Goal: Obtain resource: Download file/media

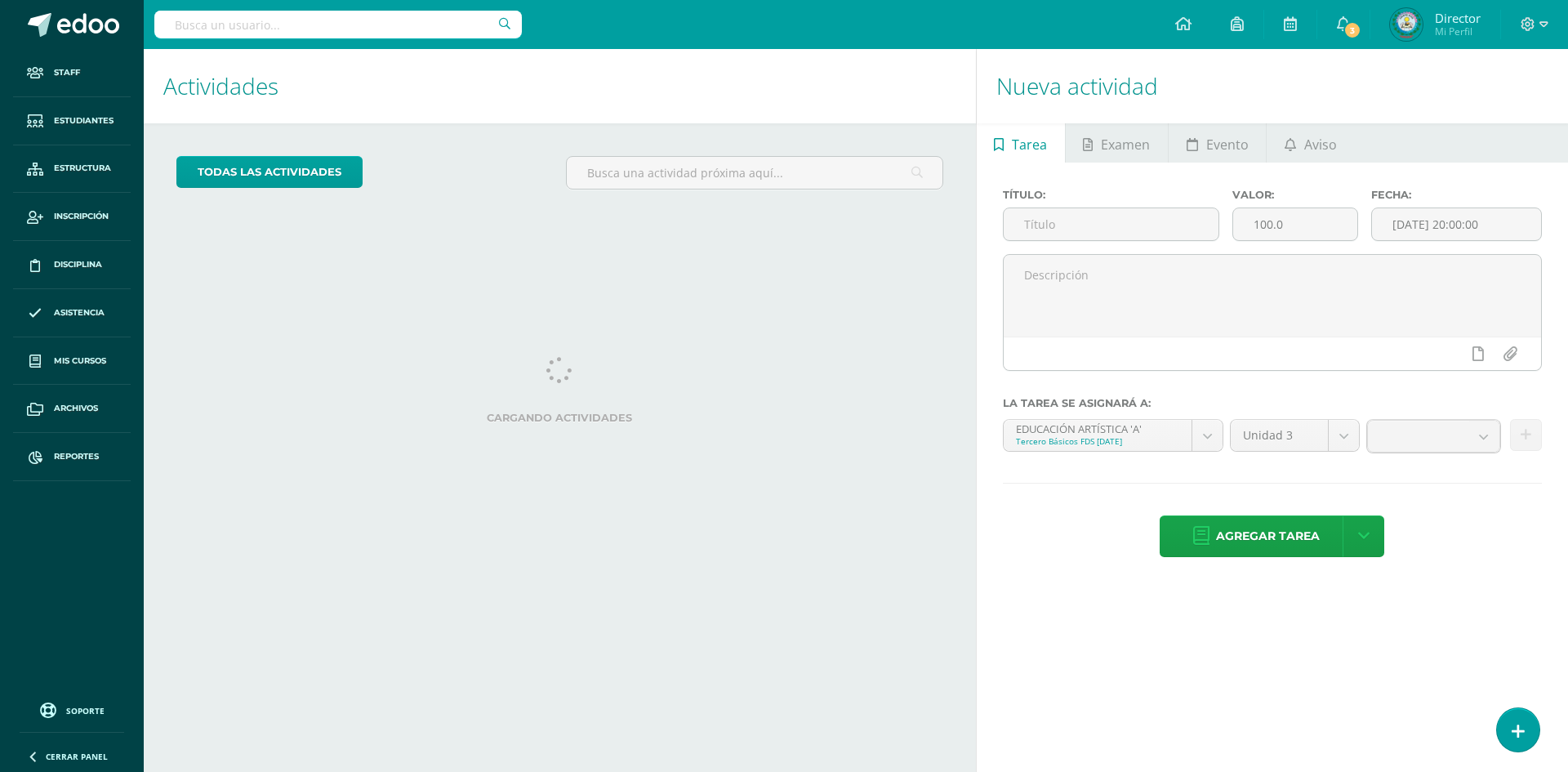
click at [283, 21] on input "text" at bounding box center [338, 25] width 368 height 28
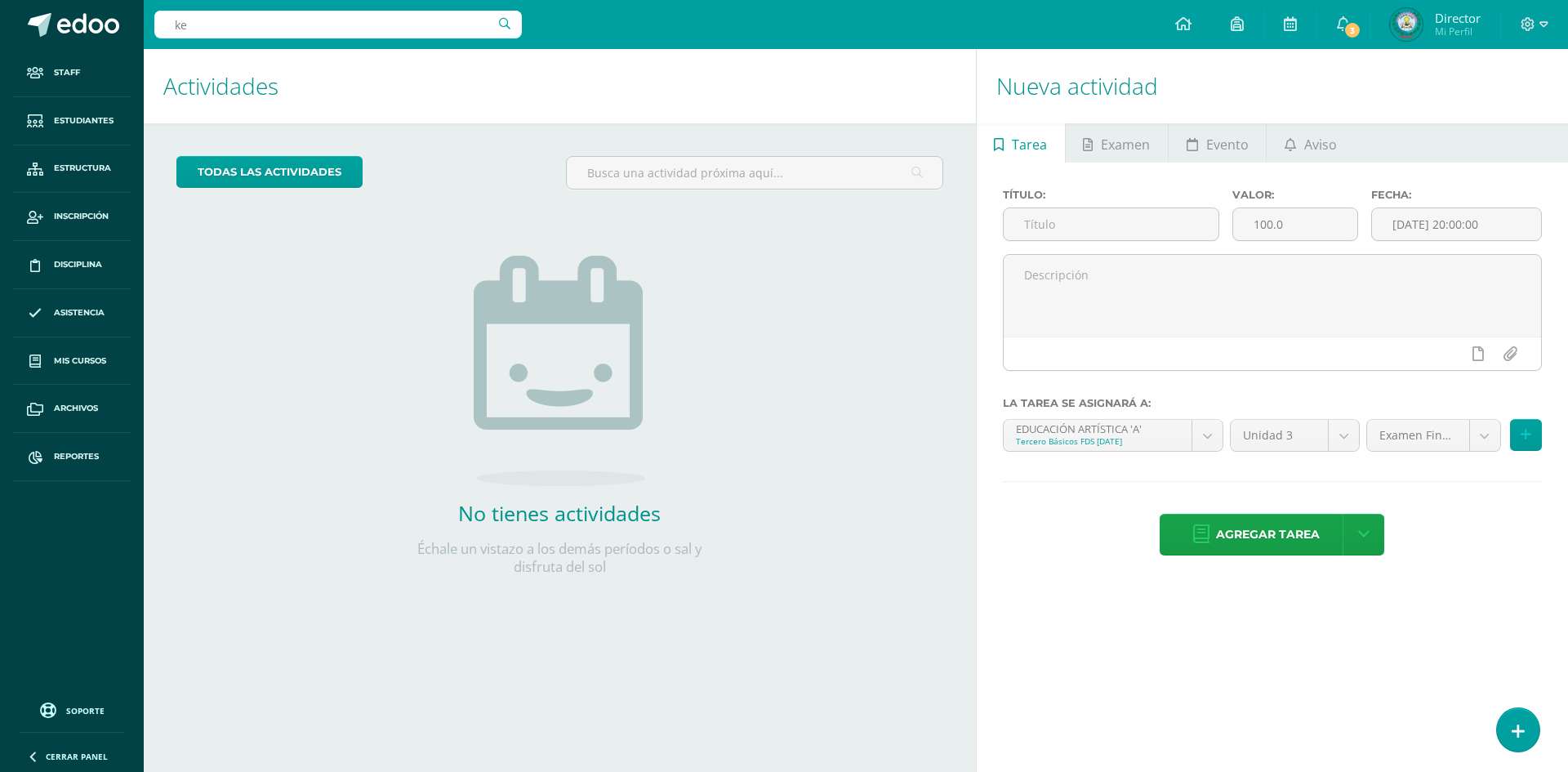
type input "k"
type input "noriela"
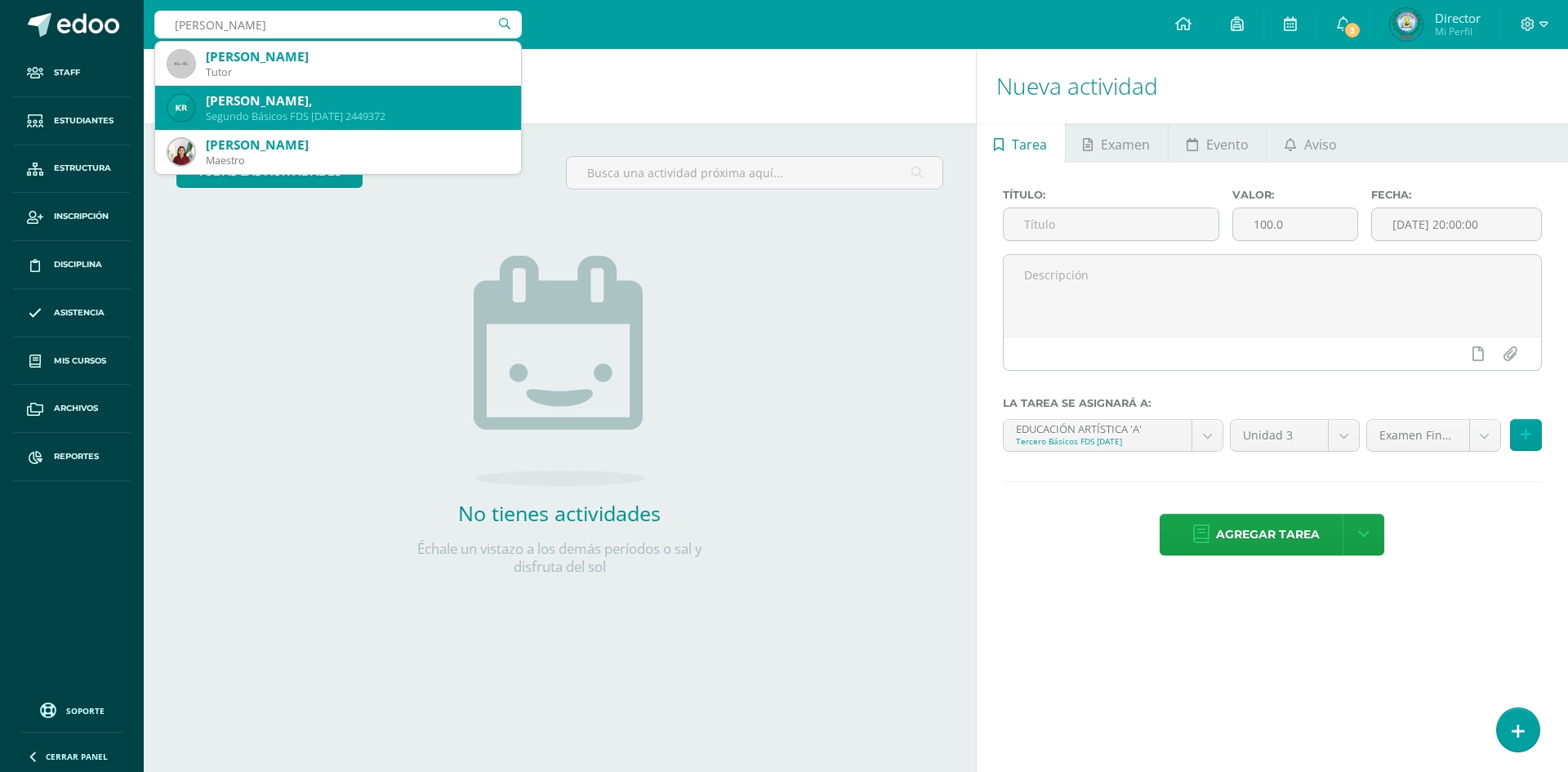
click at [315, 112] on div "Segundo Básicos FDS Domingo 2449372" at bounding box center [357, 116] width 302 height 14
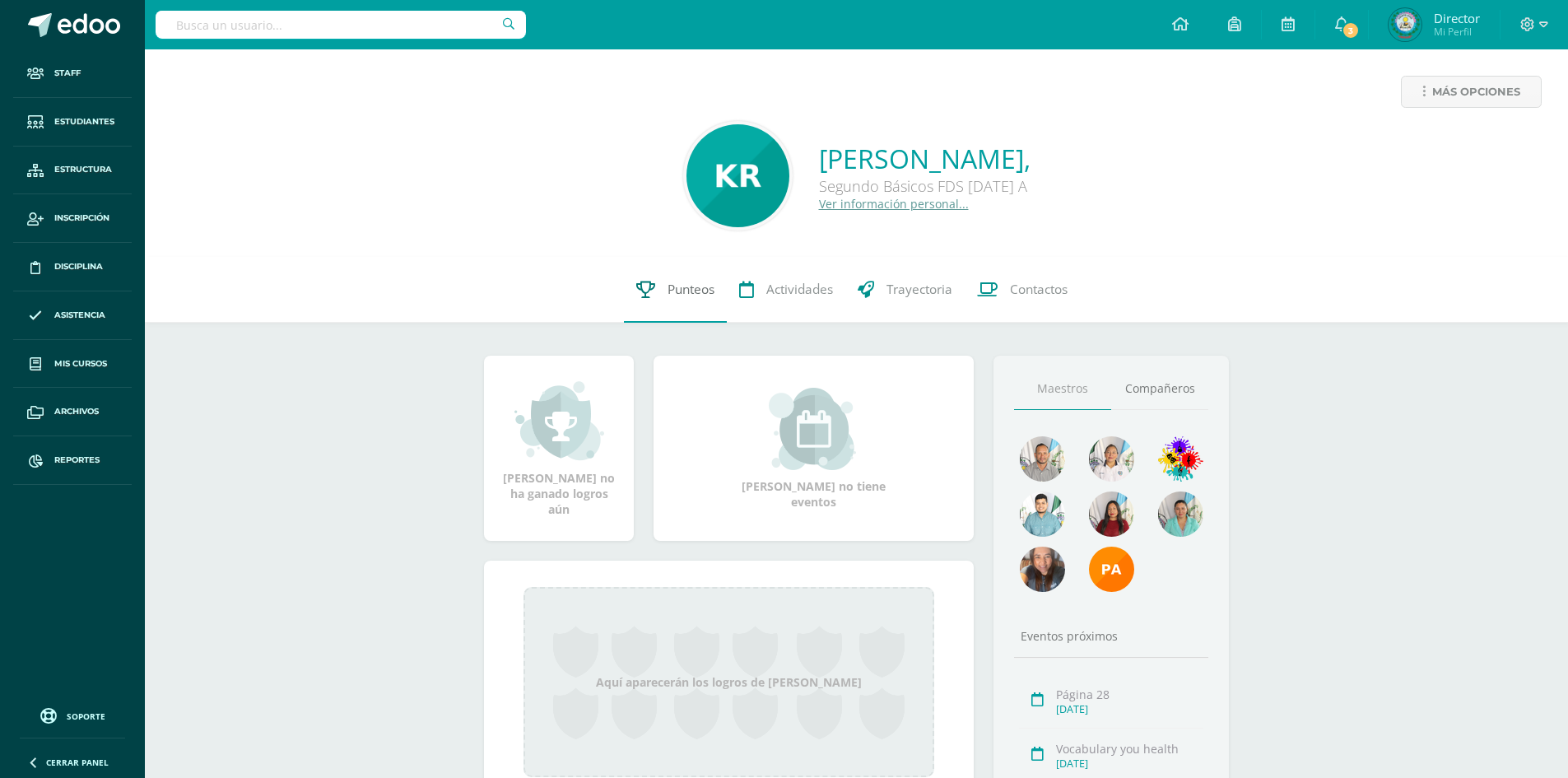
click at [670, 282] on span "Punteos" at bounding box center [691, 289] width 47 height 17
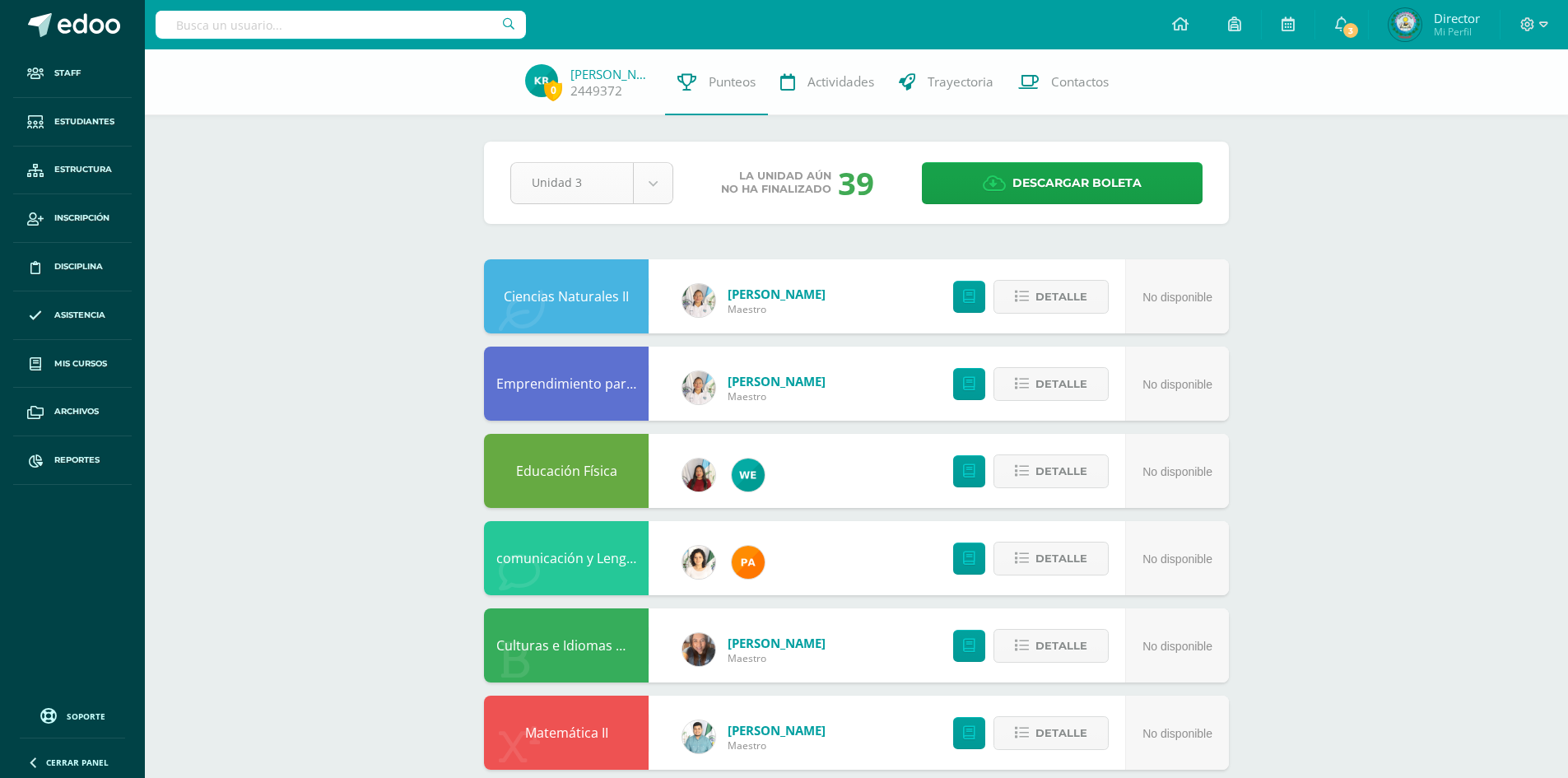
click at [650, 187] on body "Staff Estudiantes Estructura Inscripción Disciplina Asistencia Mis cursos Archi…" at bounding box center [784, 576] width 1568 height 1152
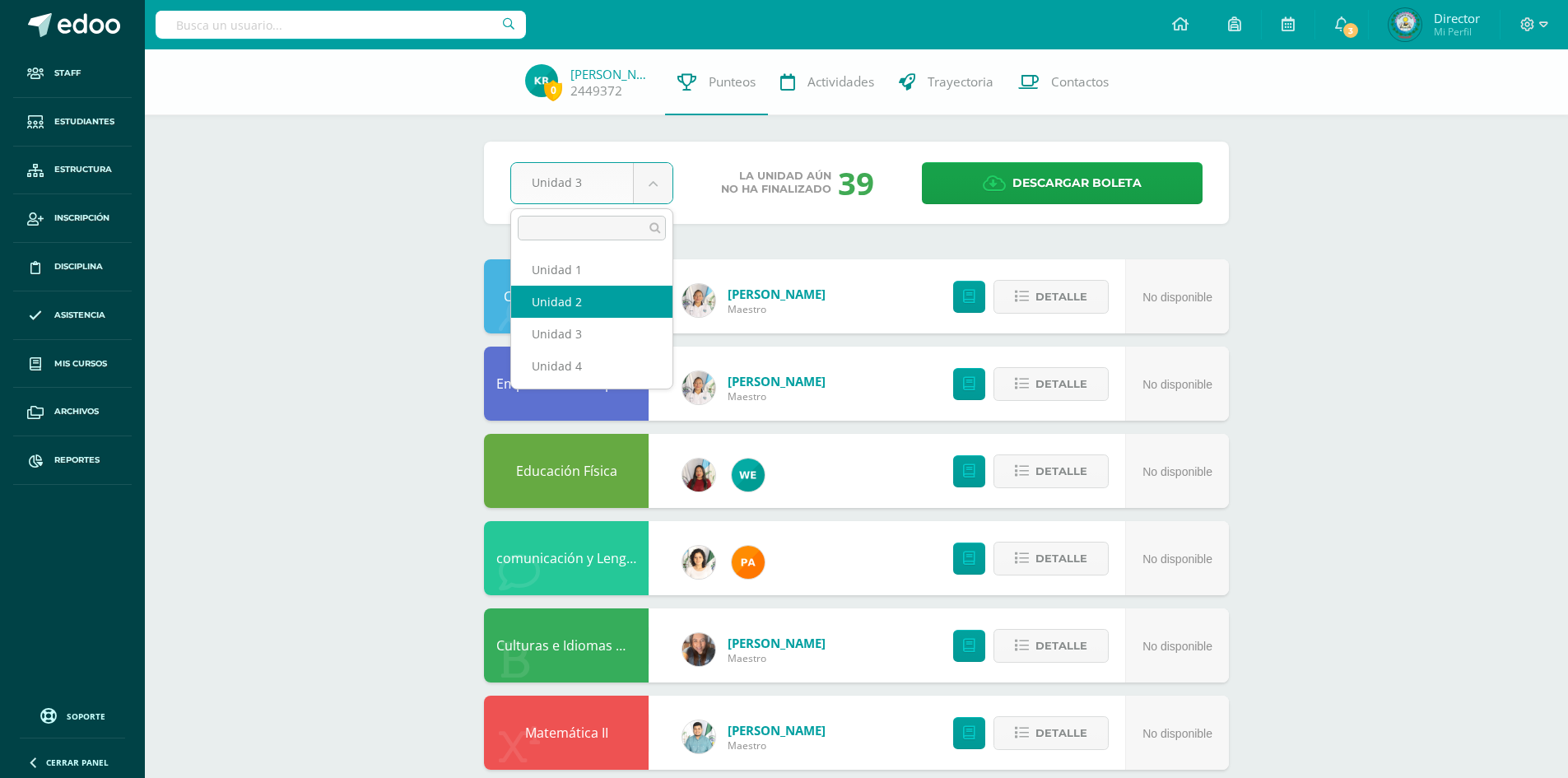
select select "Unidad 2"
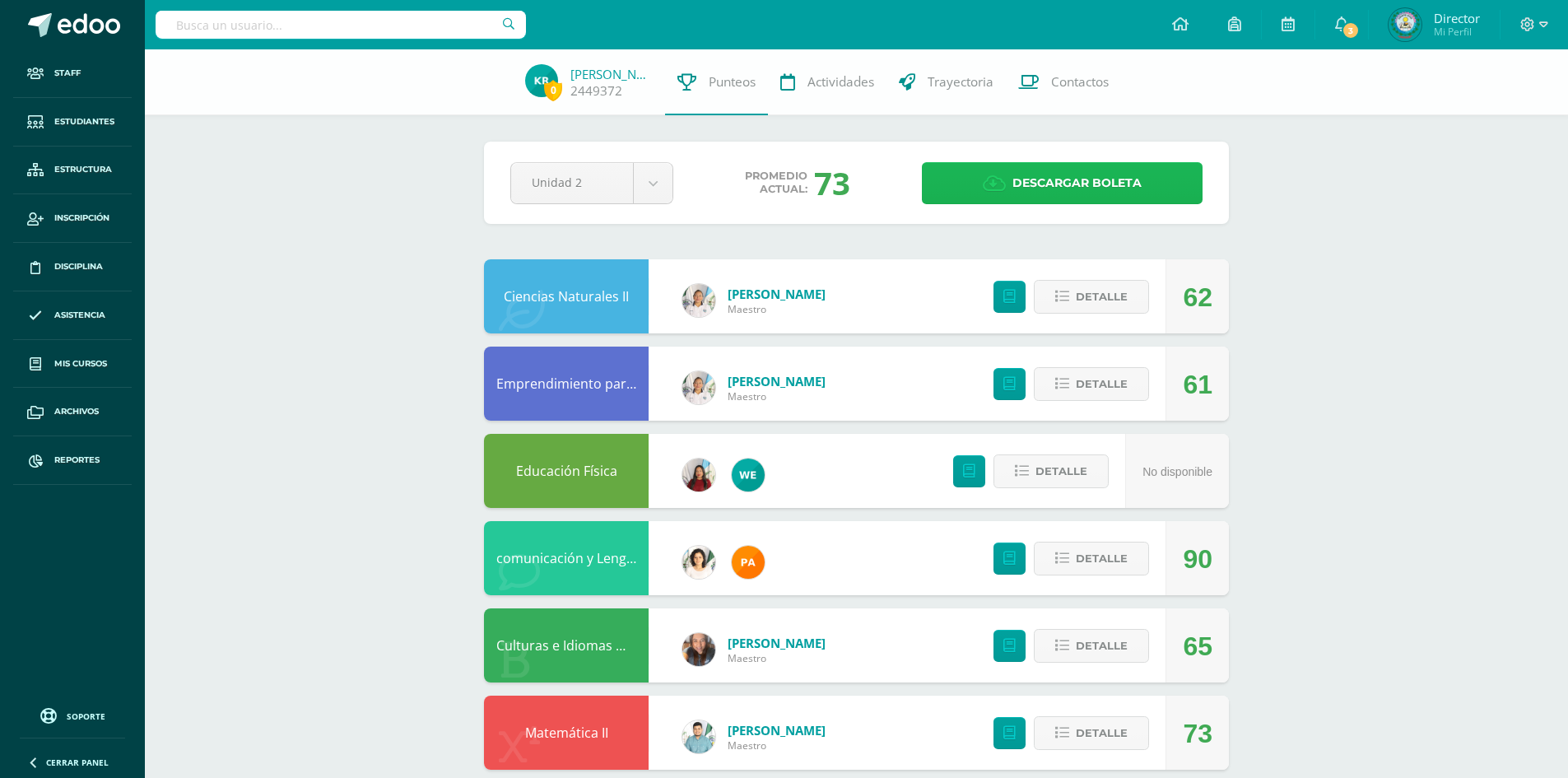
click at [1049, 192] on span "Descargar boleta" at bounding box center [1077, 183] width 129 height 40
